Goal: Task Accomplishment & Management: Use online tool/utility

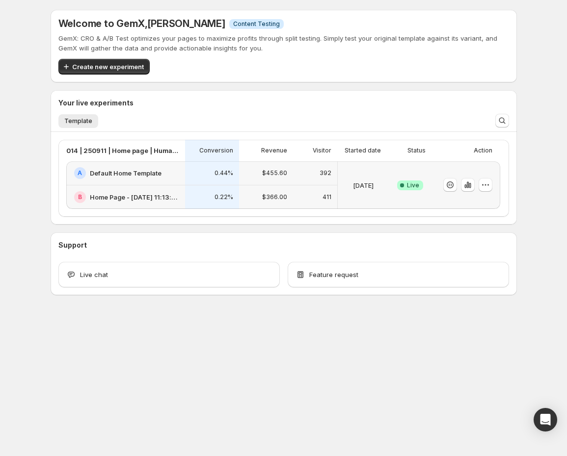
click at [127, 68] on span "Create new experiment" at bounding box center [108, 67] width 72 height 10
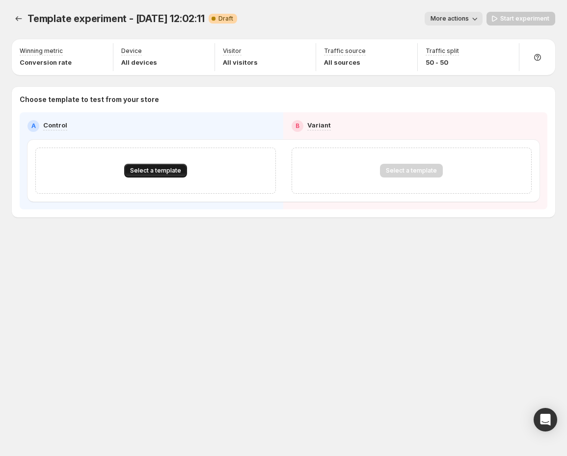
click at [169, 174] on button "Select a template" at bounding box center [155, 171] width 63 height 14
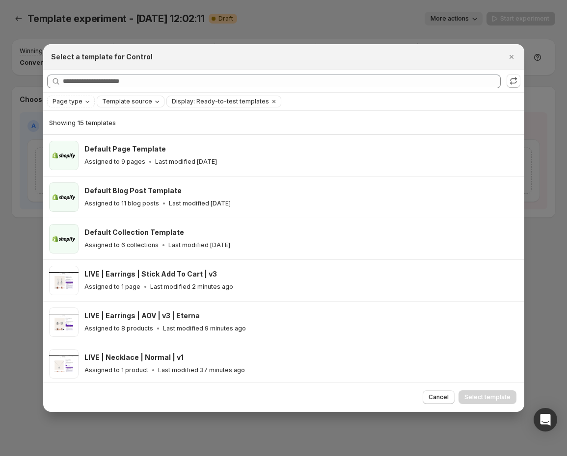
click at [125, 102] on span "Template source" at bounding box center [127, 102] width 50 height 8
click at [78, 103] on span "Page type" at bounding box center [67, 102] width 30 height 8
click at [86, 119] on span "Landing page" at bounding box center [87, 121] width 42 height 8
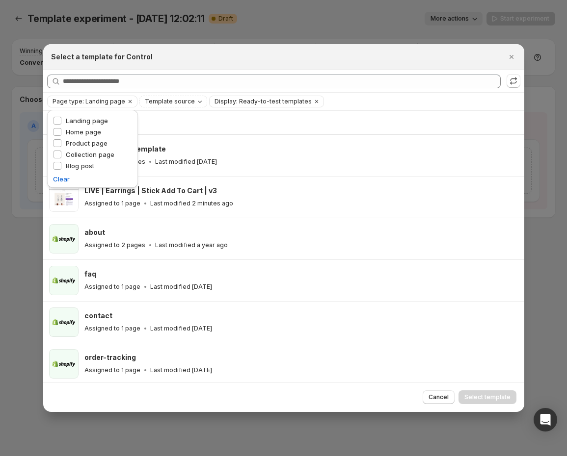
click at [412, 100] on div "Page type: Landing page Template source Display: Ready-to-test templates Clear …" at bounding box center [283, 102] width 473 height 12
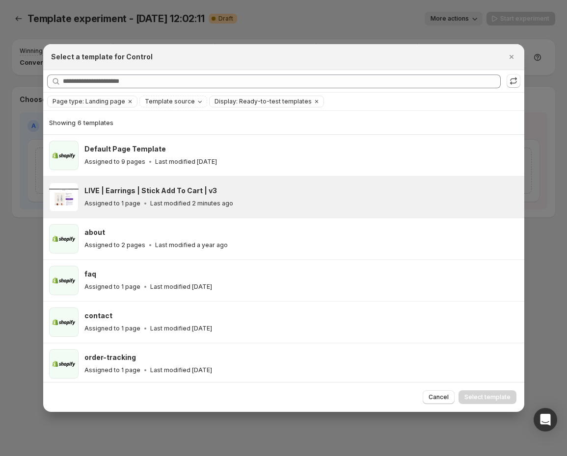
scroll to position [1, 0]
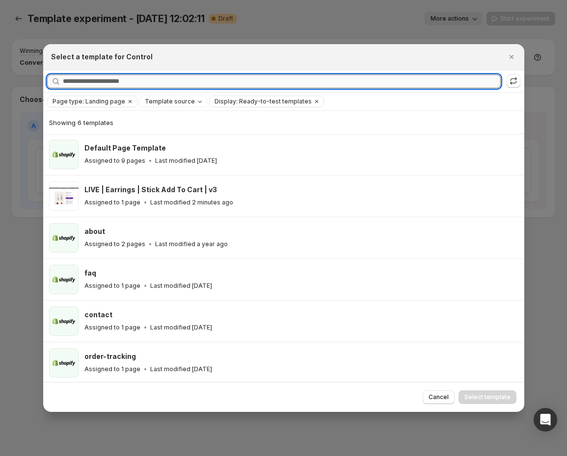
click at [134, 84] on input "Searching all templates" at bounding box center [282, 82] width 438 height 14
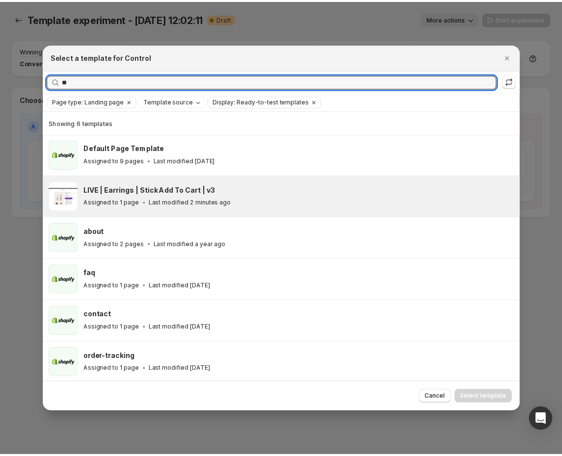
scroll to position [0, 0]
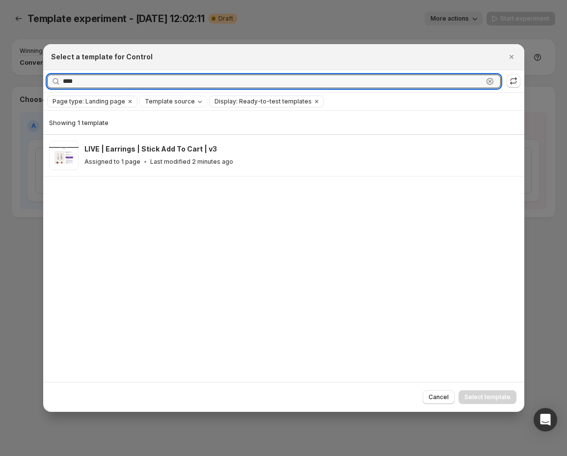
type input "****"
click at [511, 82] on icon ":rv:" at bounding box center [513, 81] width 10 height 10
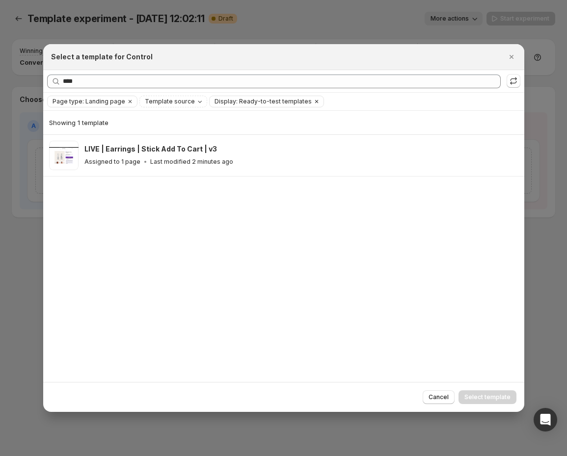
click at [230, 101] on span "Display: Ready-to-test templates" at bounding box center [262, 102] width 97 height 8
click at [314, 101] on icon "Clear" at bounding box center [315, 101] width 3 height 3
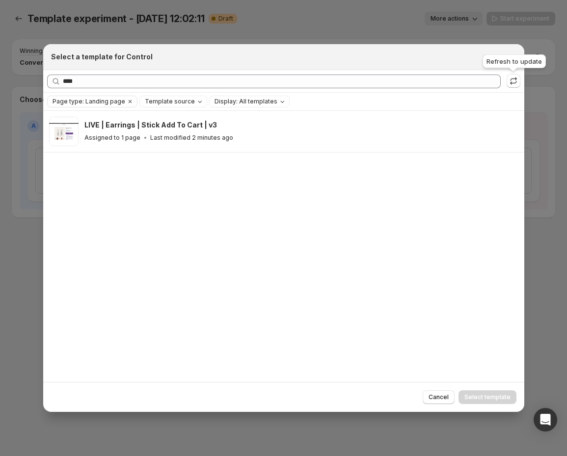
click at [515, 79] on icon ":rv:" at bounding box center [513, 81] width 10 height 10
click at [103, 101] on span "Page type: Landing page" at bounding box center [88, 102] width 73 height 8
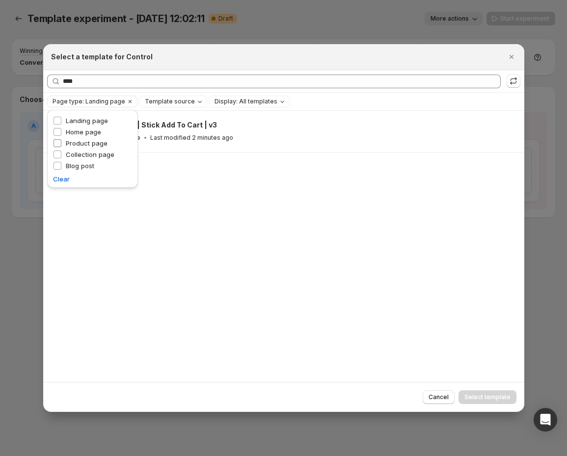
click at [83, 145] on span "Product page" at bounding box center [87, 143] width 42 height 8
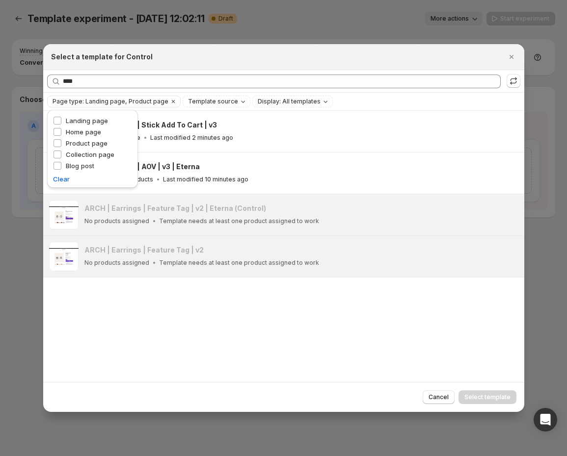
drag, startPoint x: 282, startPoint y: 321, endPoint x: 282, endPoint y: 314, distance: 6.9
click at [293, 319] on div "LIVE | Earrings | Stick Add To Cart | v3 Assigned to 1 page Last modified 2 min…" at bounding box center [283, 246] width 481 height 271
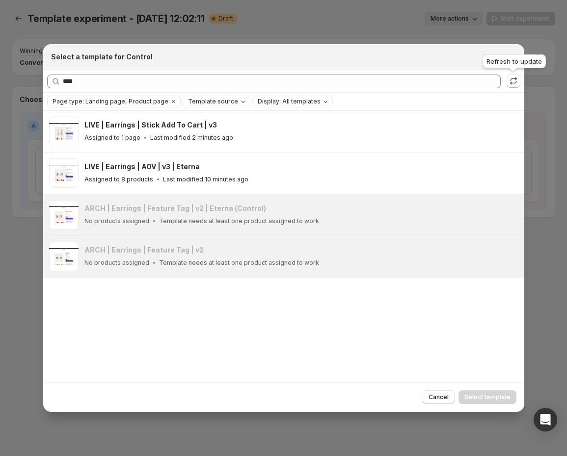
click at [515, 80] on icon ":rv:" at bounding box center [513, 79] width 6 height 4
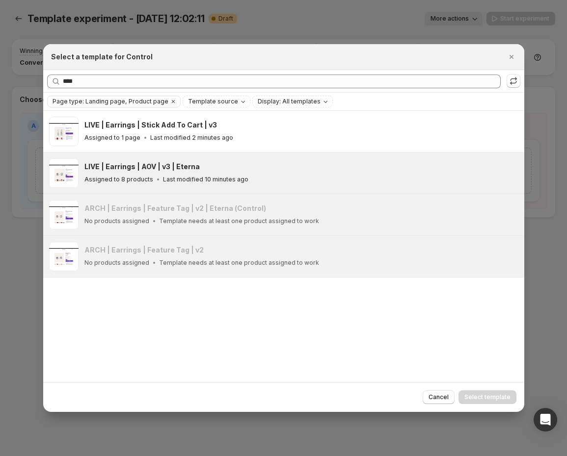
click at [81, 169] on div "LIVE | Earrings | AOV | v3 | Eterna Assigned to 8 products Last modified 10 min…" at bounding box center [283, 172] width 469 height 29
click at [493, 397] on span "Select template" at bounding box center [487, 397] width 46 height 8
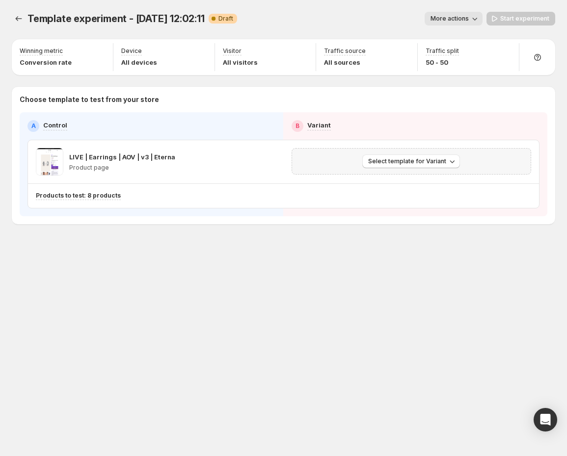
click at [389, 171] on div "Select template for Variant" at bounding box center [411, 161] width 240 height 26
click at [412, 163] on span "Select template for Variant" at bounding box center [407, 161] width 78 height 8
click at [411, 180] on span "Select an existing template" at bounding box center [404, 182] width 83 height 8
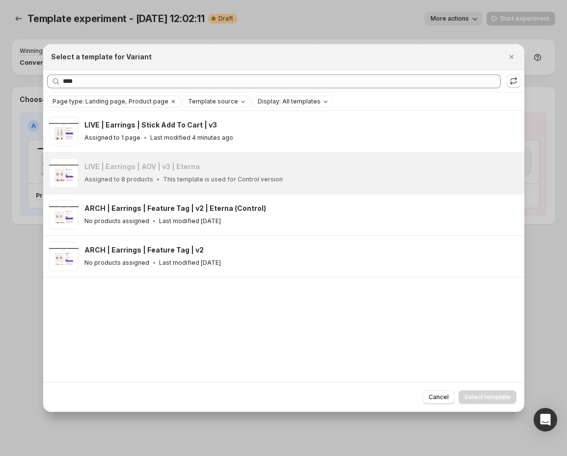
click at [511, 80] on icon ":rv:" at bounding box center [513, 81] width 10 height 10
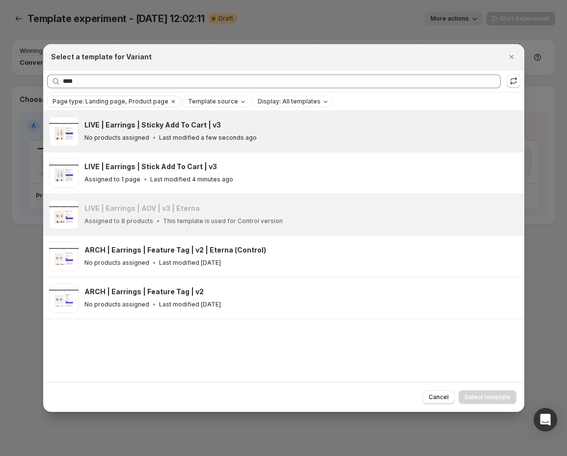
click at [68, 130] on span ":rv:" at bounding box center [63, 131] width 29 height 29
drag, startPoint x: 479, startPoint y: 400, endPoint x: 478, endPoint y: 393, distance: 7.4
click at [479, 400] on span "Select template" at bounding box center [487, 397] width 46 height 8
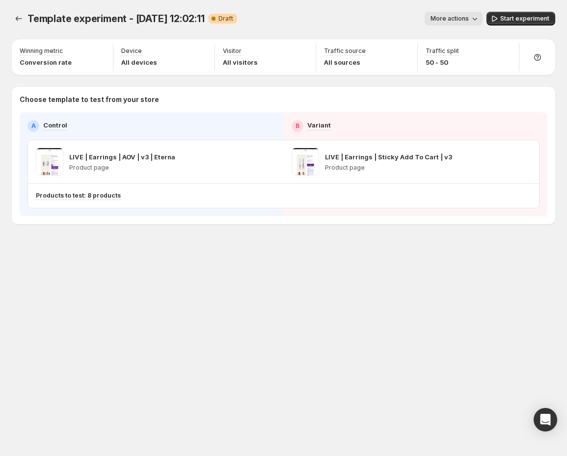
click at [532, 17] on span "Start experiment" at bounding box center [524, 19] width 49 height 8
click at [21, 16] on icon "Experiments" at bounding box center [19, 19] width 10 height 10
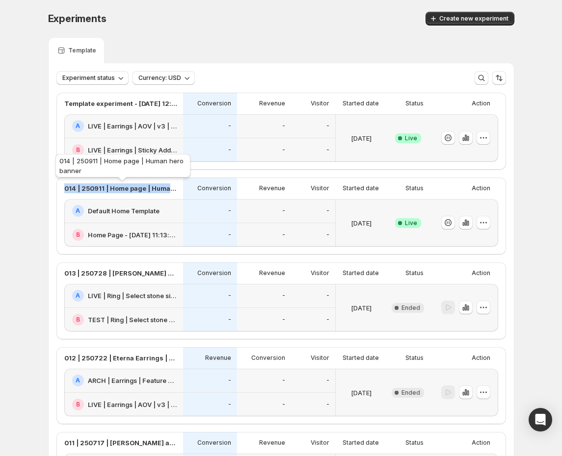
drag, startPoint x: 78, startPoint y: 188, endPoint x: 170, endPoint y: 189, distance: 91.2
click at [171, 190] on p "014 | 250911 | Home page | Human hero banner" at bounding box center [120, 188] width 113 height 10
copy p "014 | 250911 | Home page | Huma"
click at [484, 137] on icon "button" at bounding box center [482, 137] width 1 height 1
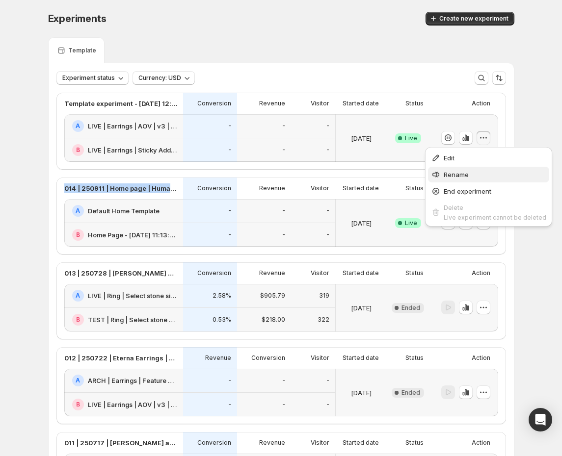
click at [465, 176] on span "Rename" at bounding box center [455, 175] width 25 height 8
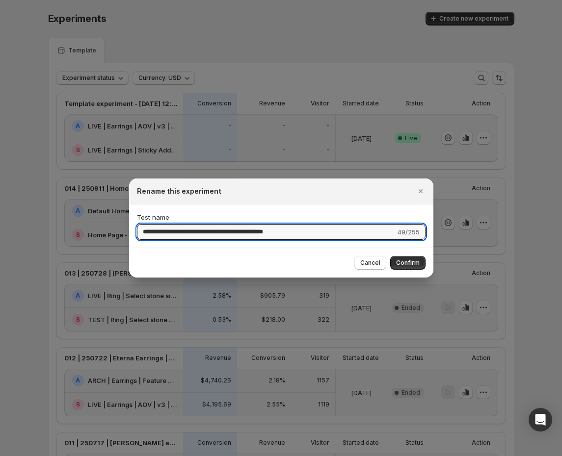
type input "**********"
click at [411, 261] on span "Confirm" at bounding box center [408, 263] width 24 height 8
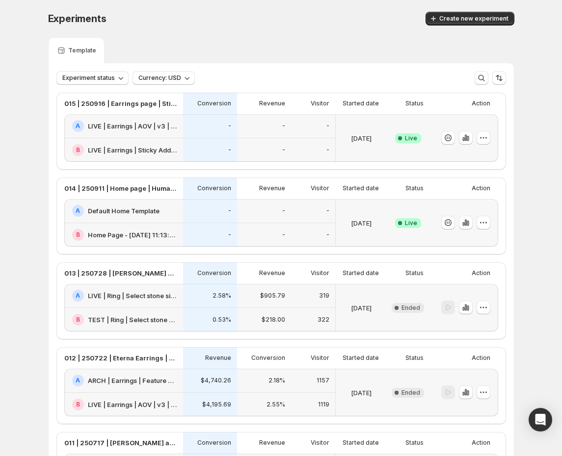
click at [305, 128] on div "-" at bounding box center [313, 126] width 32 height 12
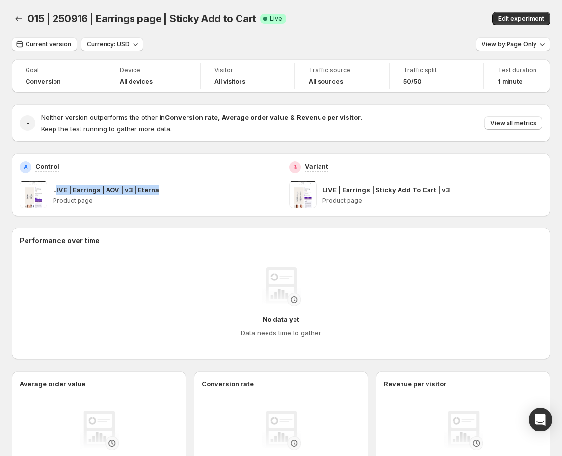
drag, startPoint x: 57, startPoint y: 189, endPoint x: 159, endPoint y: 193, distance: 102.1
click at [167, 194] on div "LIVE | Earrings | AOV | v3 | Eterna" at bounding box center [163, 190] width 220 height 10
drag, startPoint x: 189, startPoint y: 192, endPoint x: 53, endPoint y: 185, distance: 136.1
click at [53, 186] on div "LIVE | Earrings | AOV | v3 | Eterna" at bounding box center [163, 190] width 220 height 10
copy p "LIVE | Earrings | AOV | v3 | Eterna"
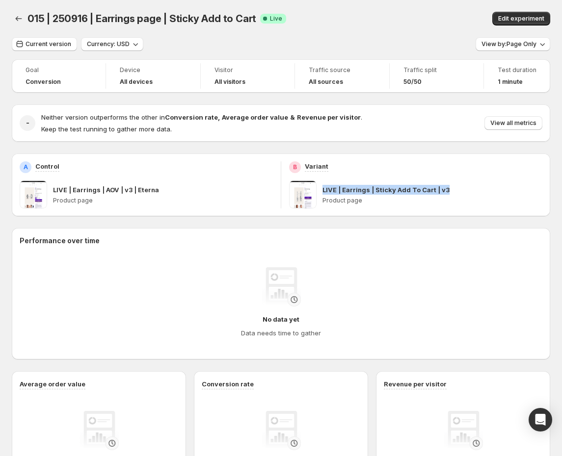
drag, startPoint x: 441, startPoint y: 189, endPoint x: 323, endPoint y: 188, distance: 117.7
click at [325, 188] on div "LIVE | Earrings | Sticky Add To Cart | v3" at bounding box center [432, 190] width 220 height 10
copy p "LIVE | Earrings | Sticky Add To Cart | v3"
